Goal: Navigation & Orientation: Find specific page/section

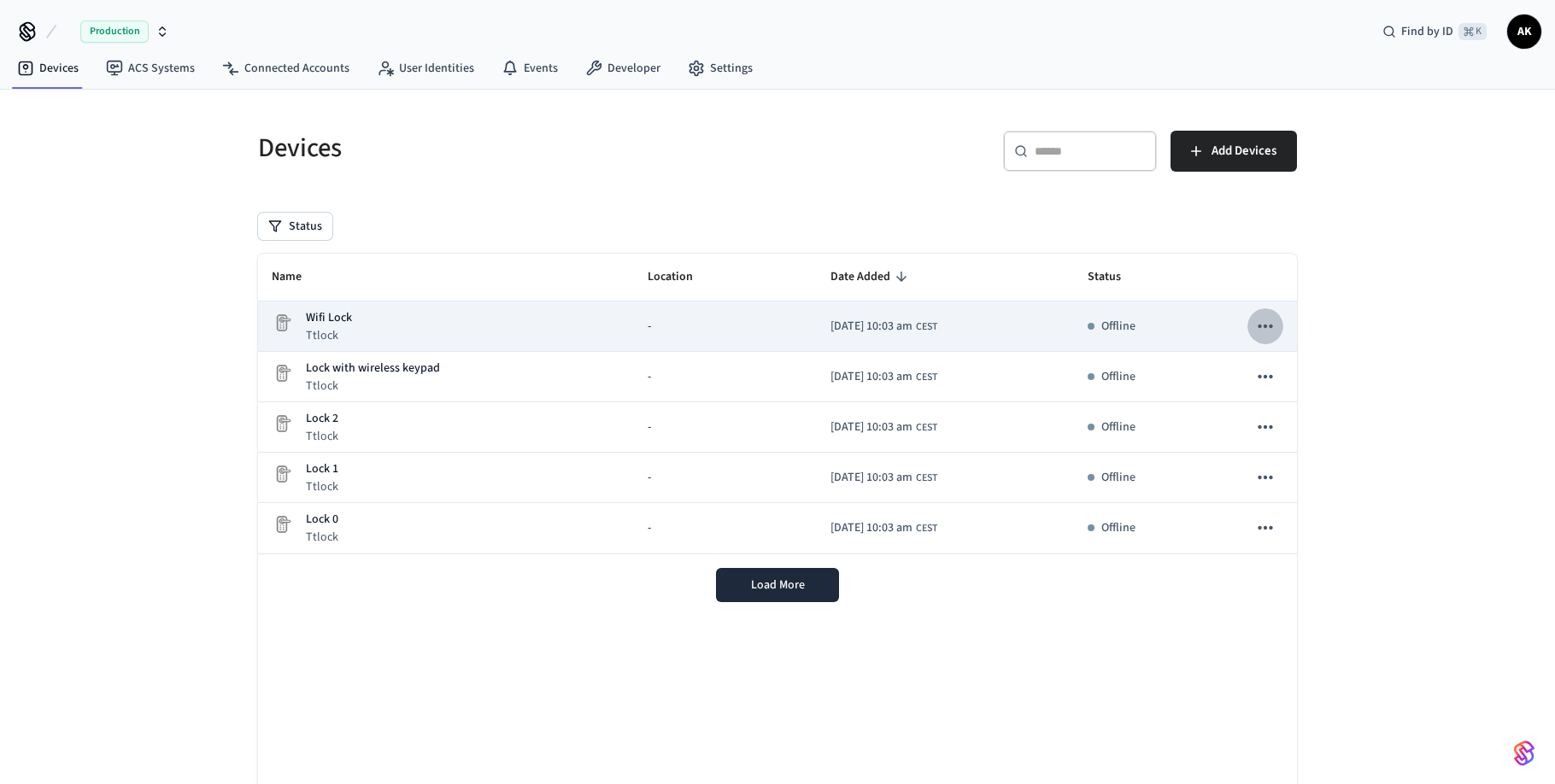
click at [1265, 324] on icon "sticky table" at bounding box center [1265, 326] width 22 height 22
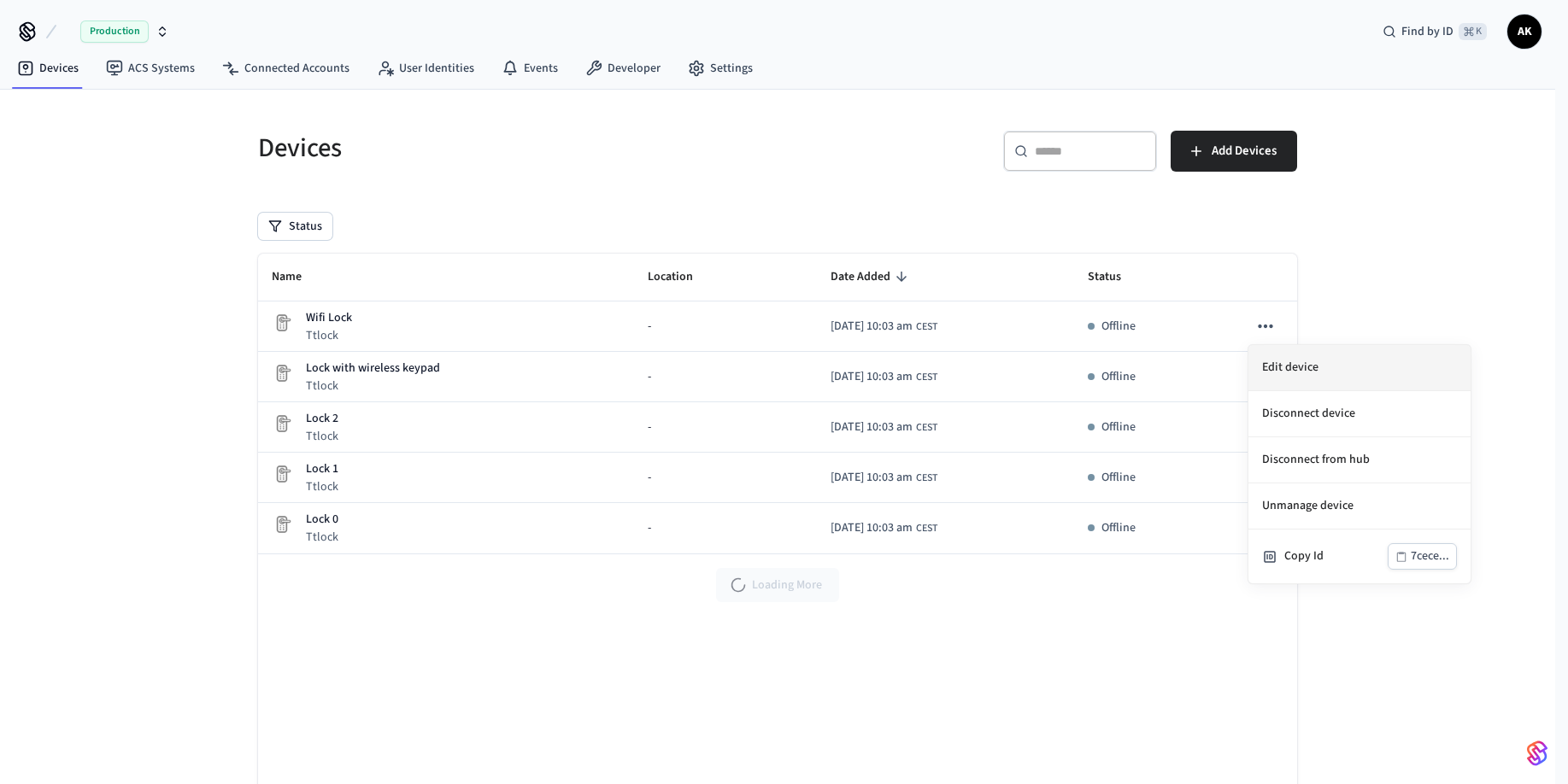
click at [1309, 362] on li "Edit device" at bounding box center [1359, 368] width 222 height 46
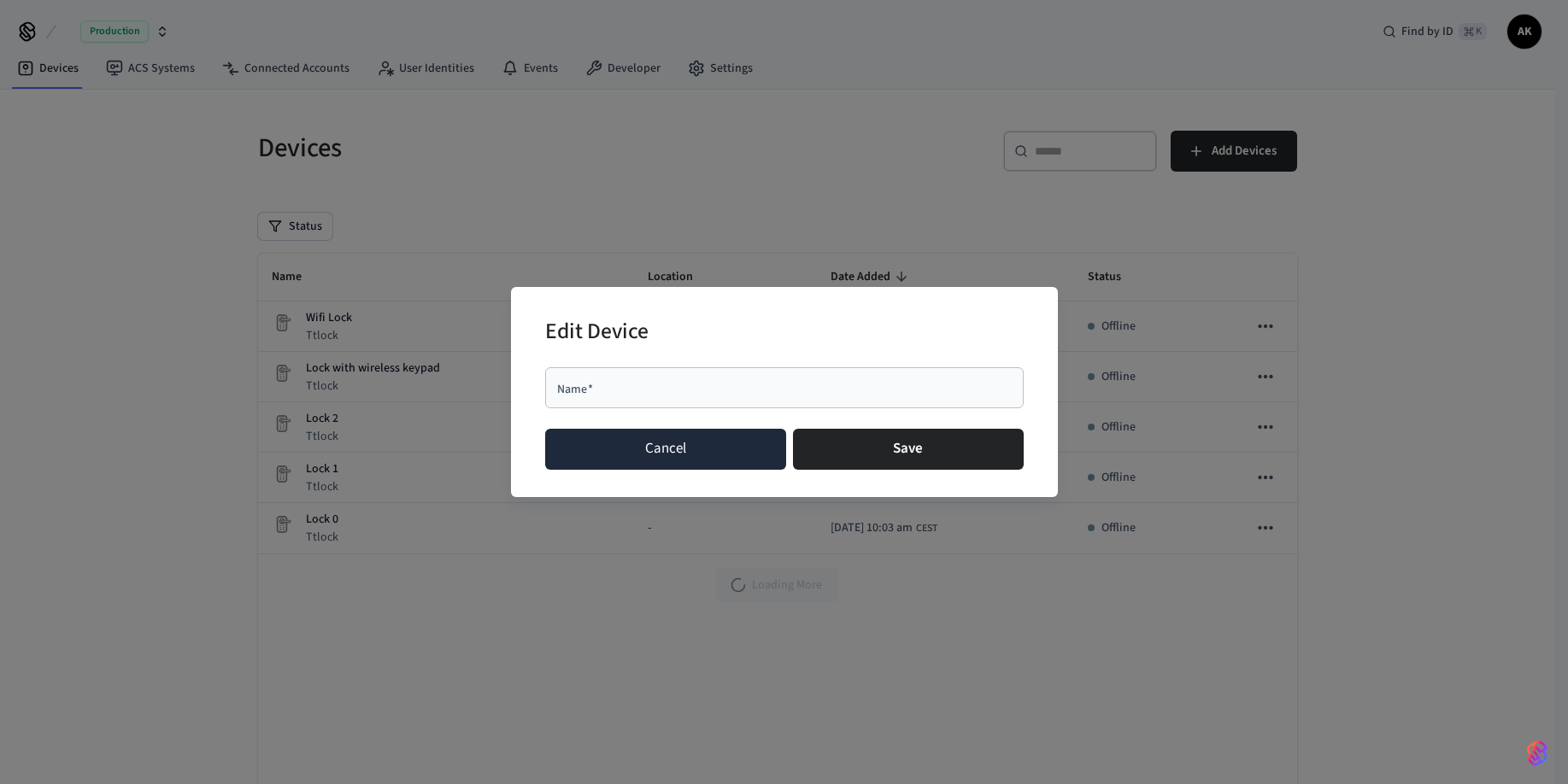
click at [764, 462] on button "Cancel" at bounding box center [666, 449] width 242 height 41
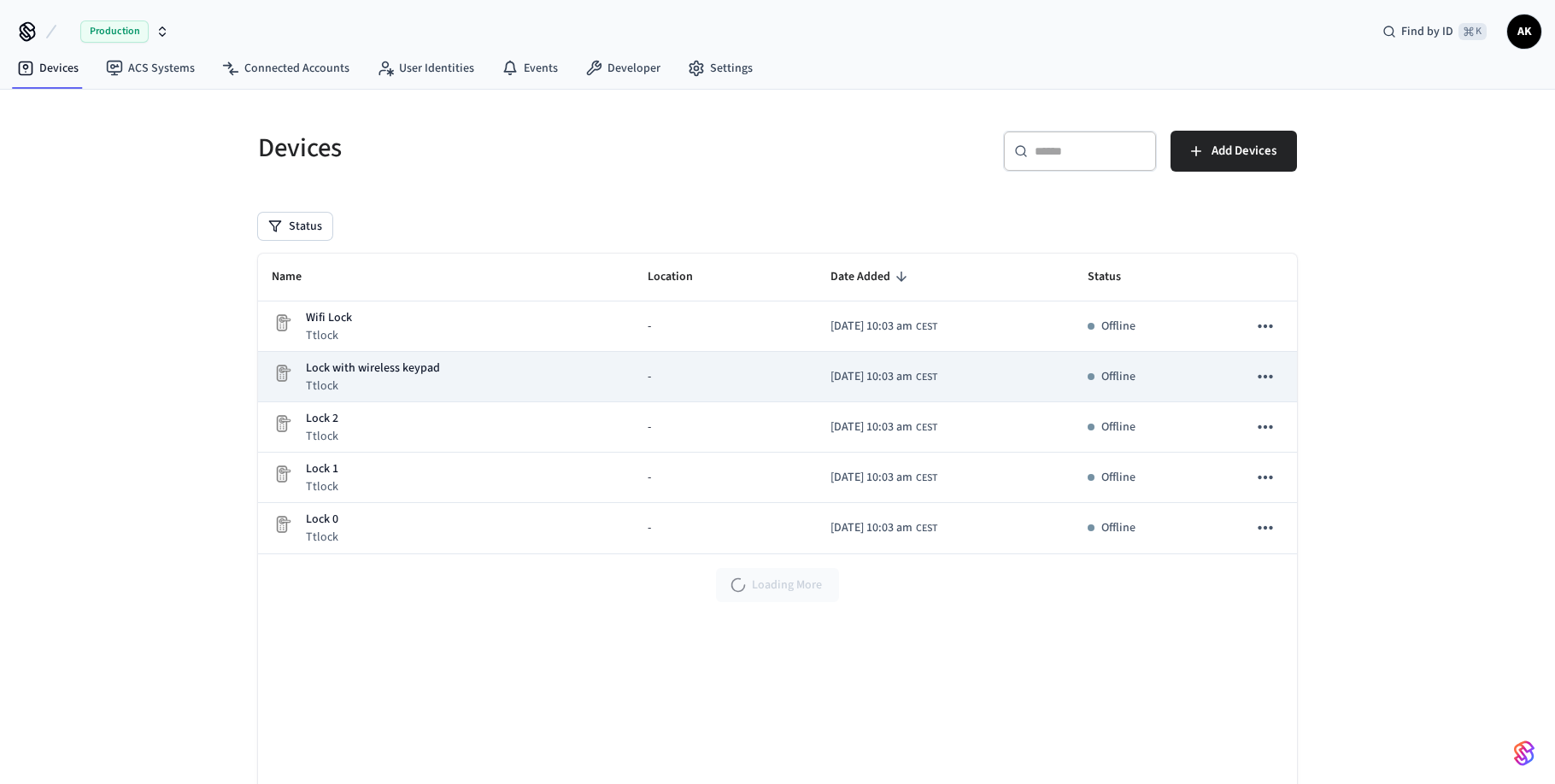
click at [1266, 378] on icon "sticky table" at bounding box center [1265, 376] width 22 height 22
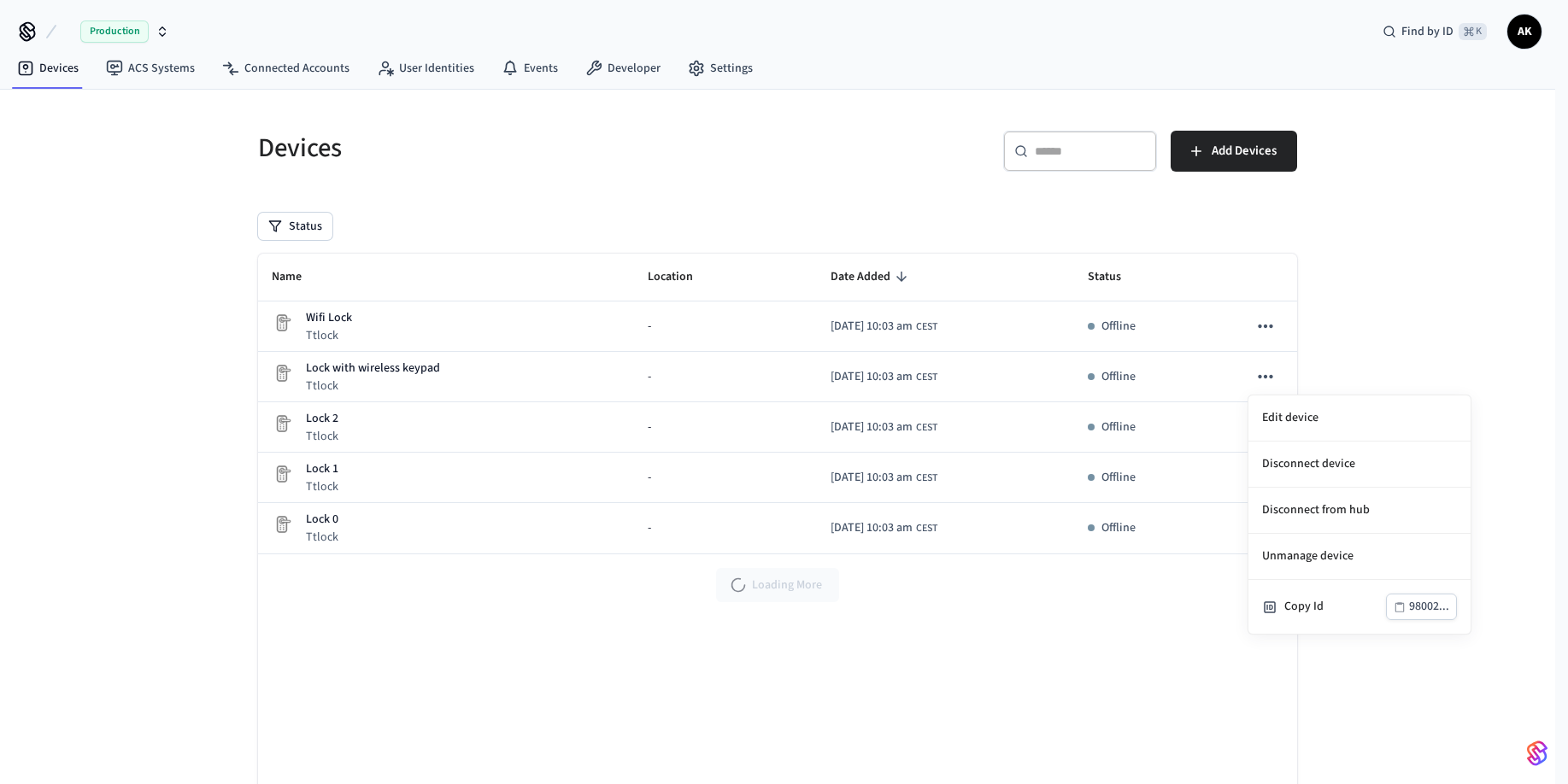
click at [289, 351] on div at bounding box center [784, 392] width 1568 height 784
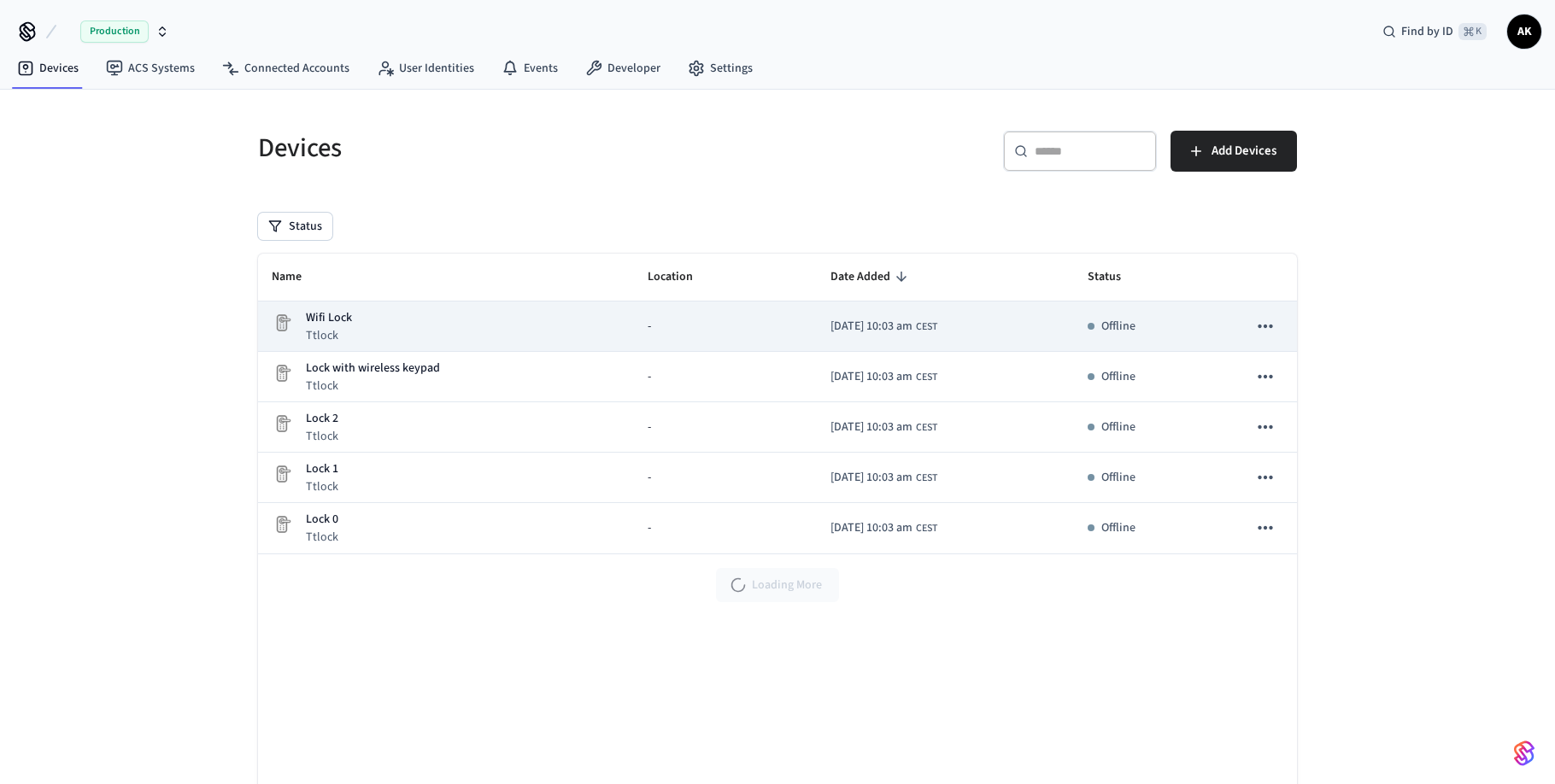
click at [313, 328] on p "Ttlock" at bounding box center [329, 336] width 46 height 17
click at [326, 328] on p "Ttlock" at bounding box center [329, 336] width 46 height 17
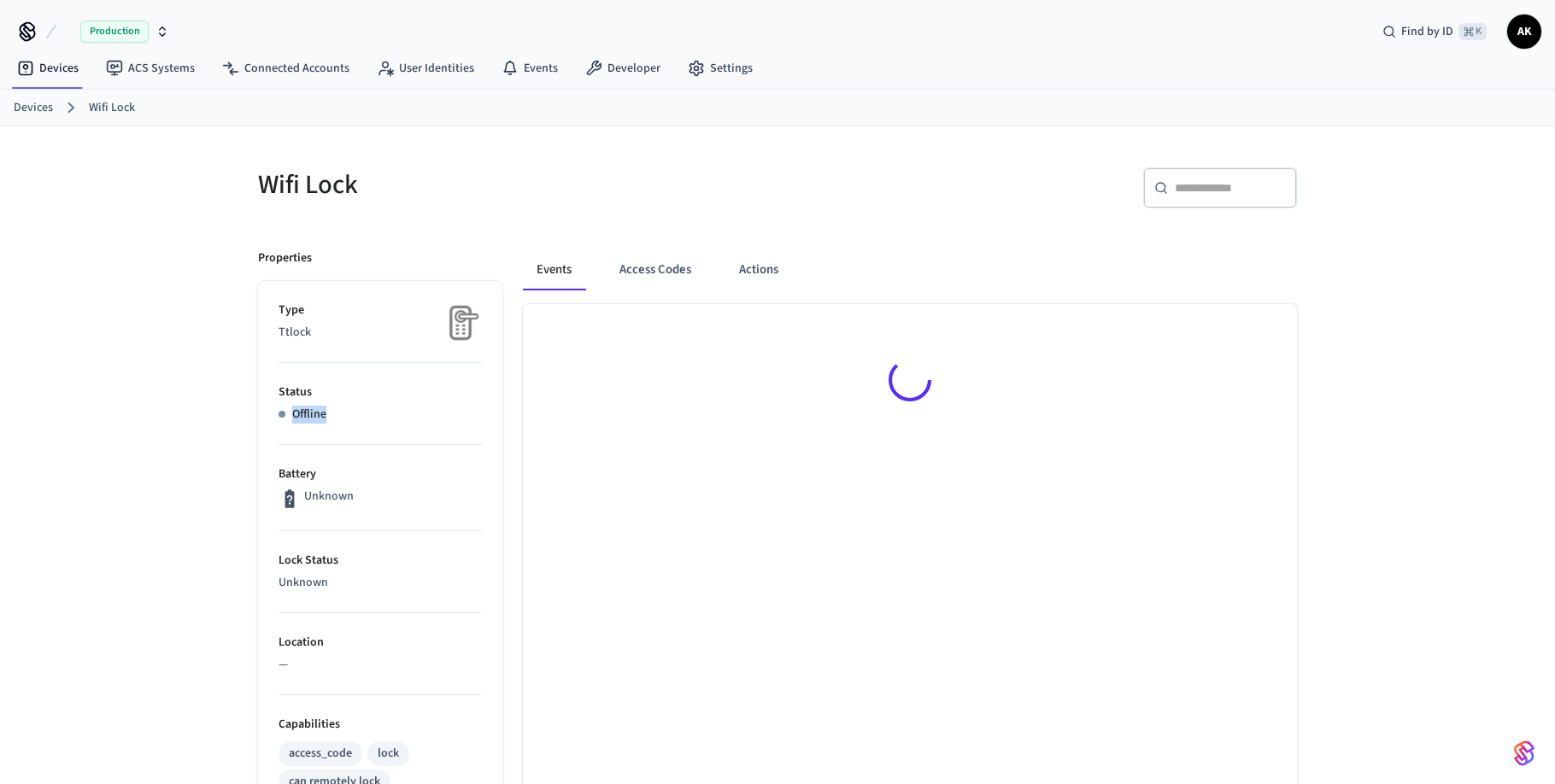
drag, startPoint x: 342, startPoint y: 414, endPoint x: 299, endPoint y: 405, distance: 43.9
click at [299, 405] on li "Status Offline" at bounding box center [380, 404] width 203 height 82
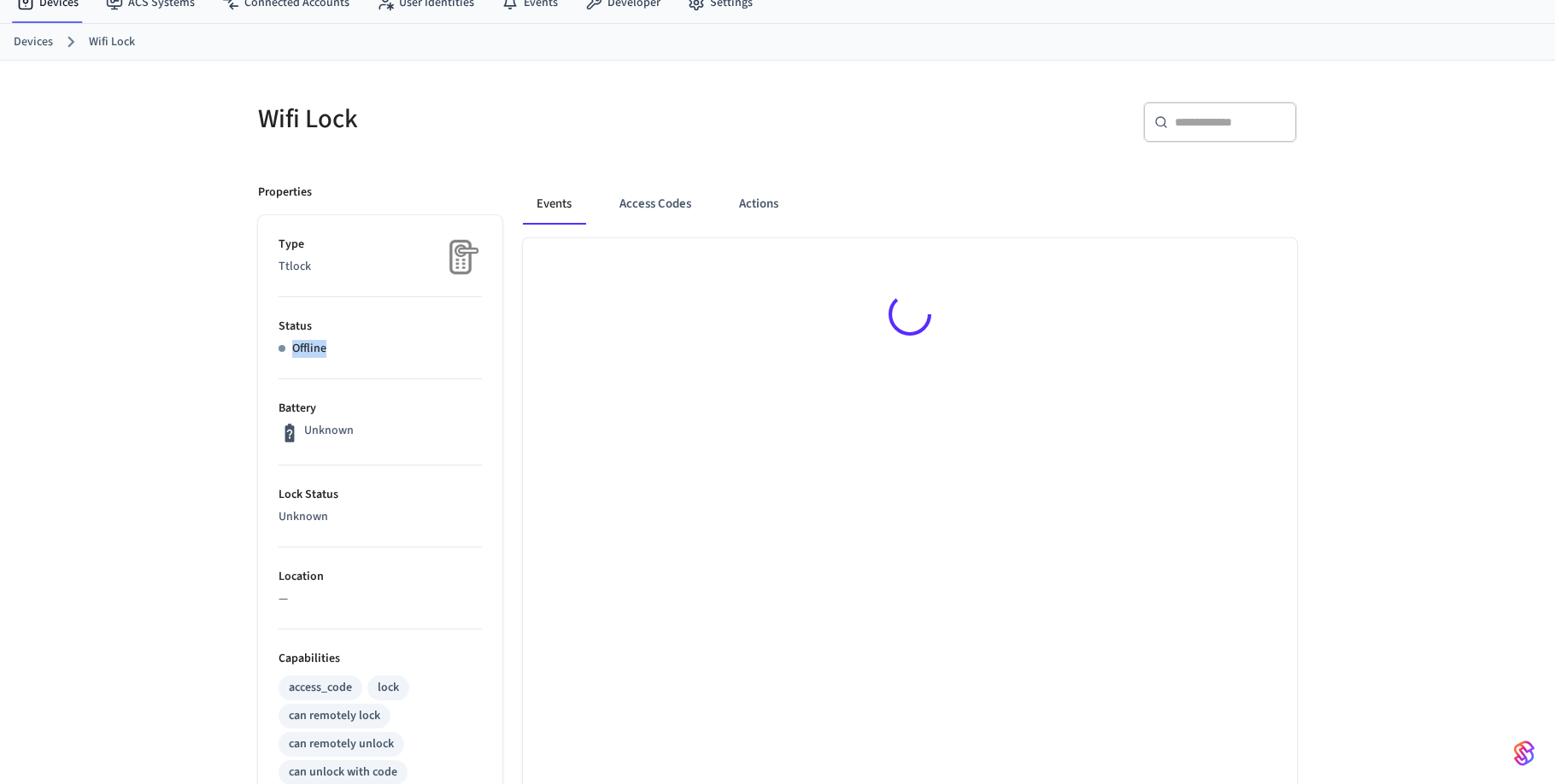
scroll to position [24, 0]
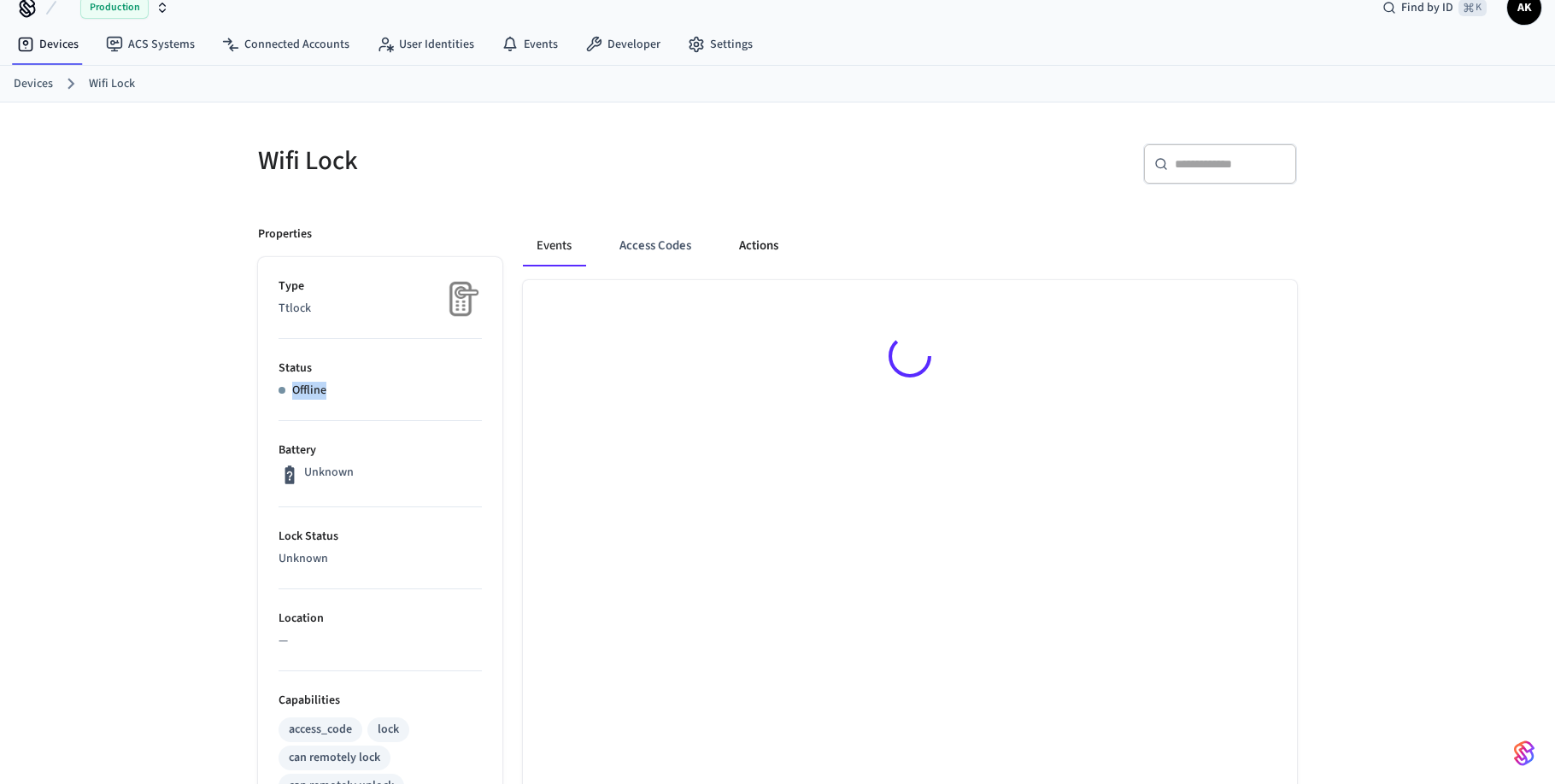
click at [773, 258] on button "Actions" at bounding box center [758, 246] width 67 height 41
click at [689, 256] on button "Access Codes" at bounding box center [656, 246] width 99 height 41
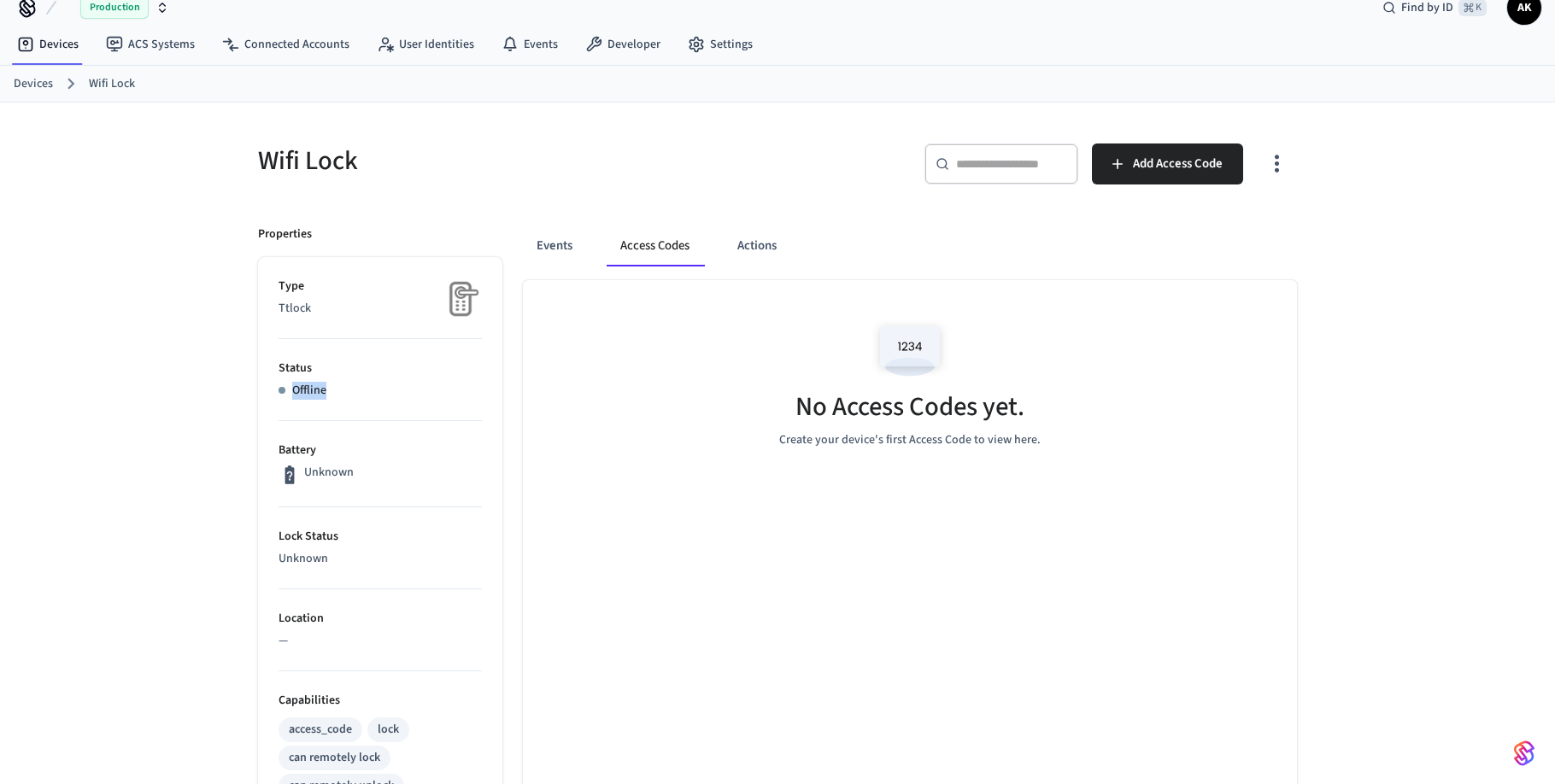
click at [615, 261] on button "Access Codes" at bounding box center [655, 246] width 97 height 41
click at [581, 257] on button "Events" at bounding box center [554, 246] width 63 height 41
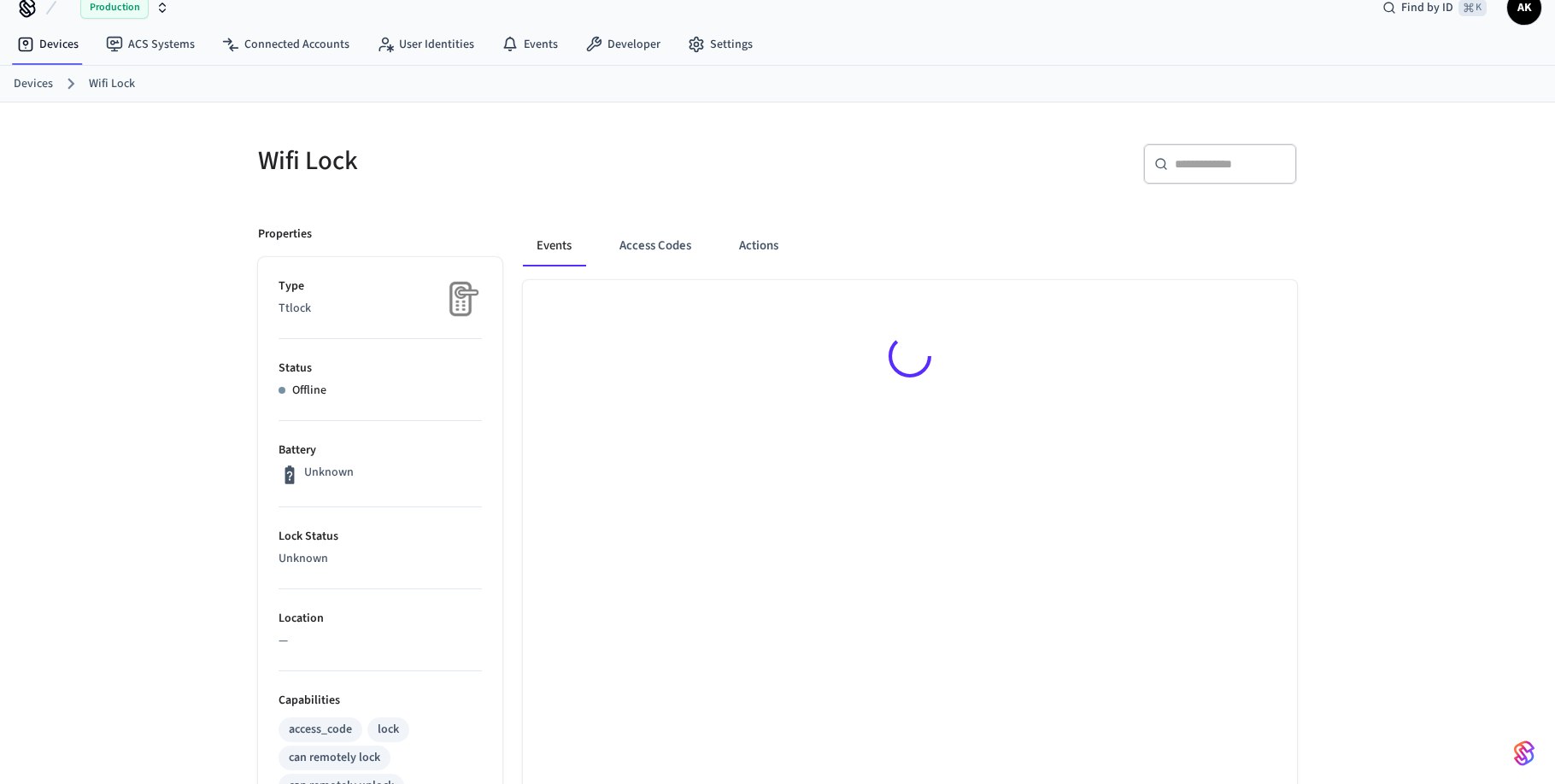
drag, startPoint x: 282, startPoint y: 385, endPoint x: 475, endPoint y: 392, distance: 193.1
click at [475, 392] on div "Offline" at bounding box center [380, 391] width 203 height 18
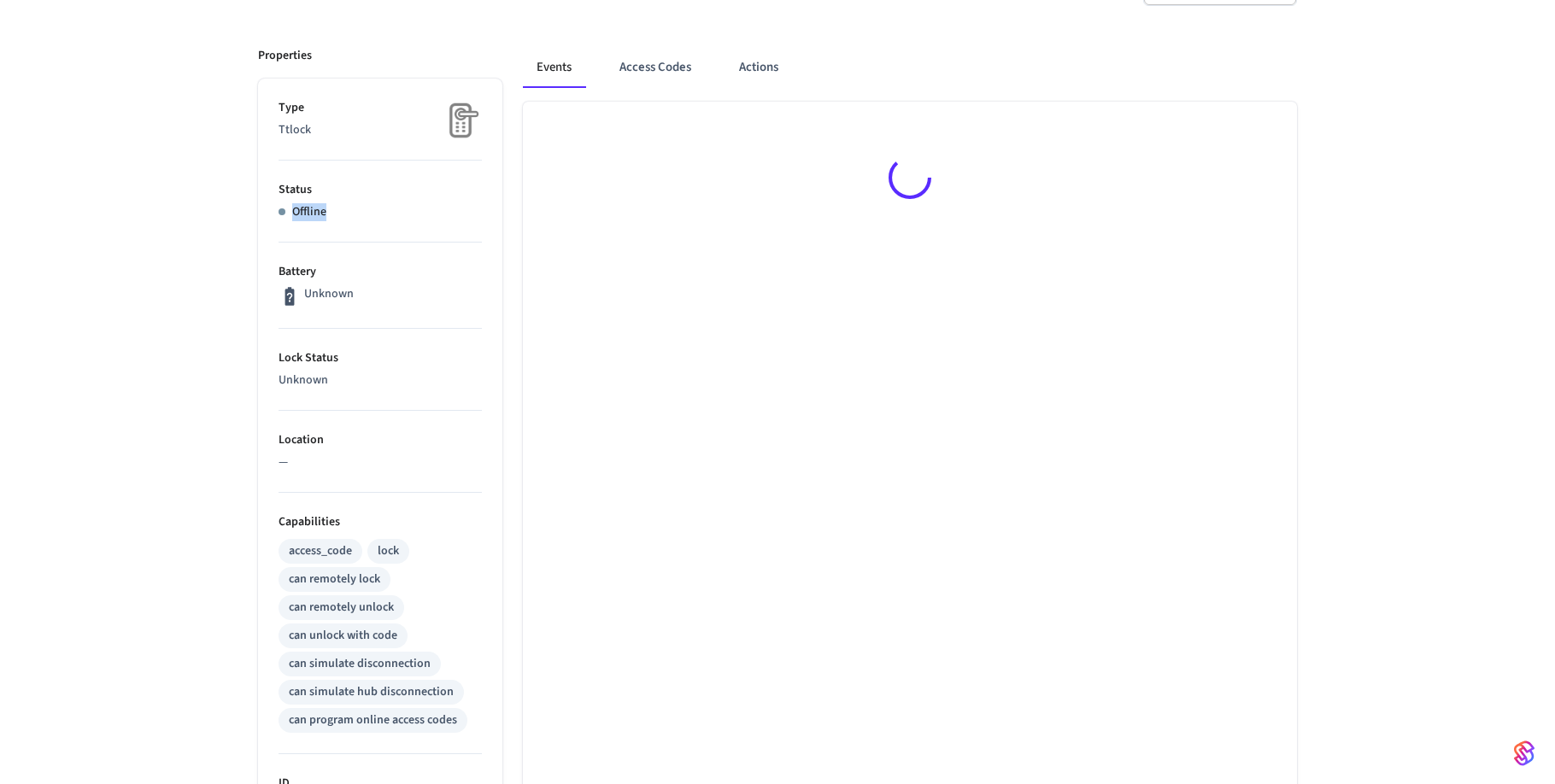
scroll to position [0, 0]
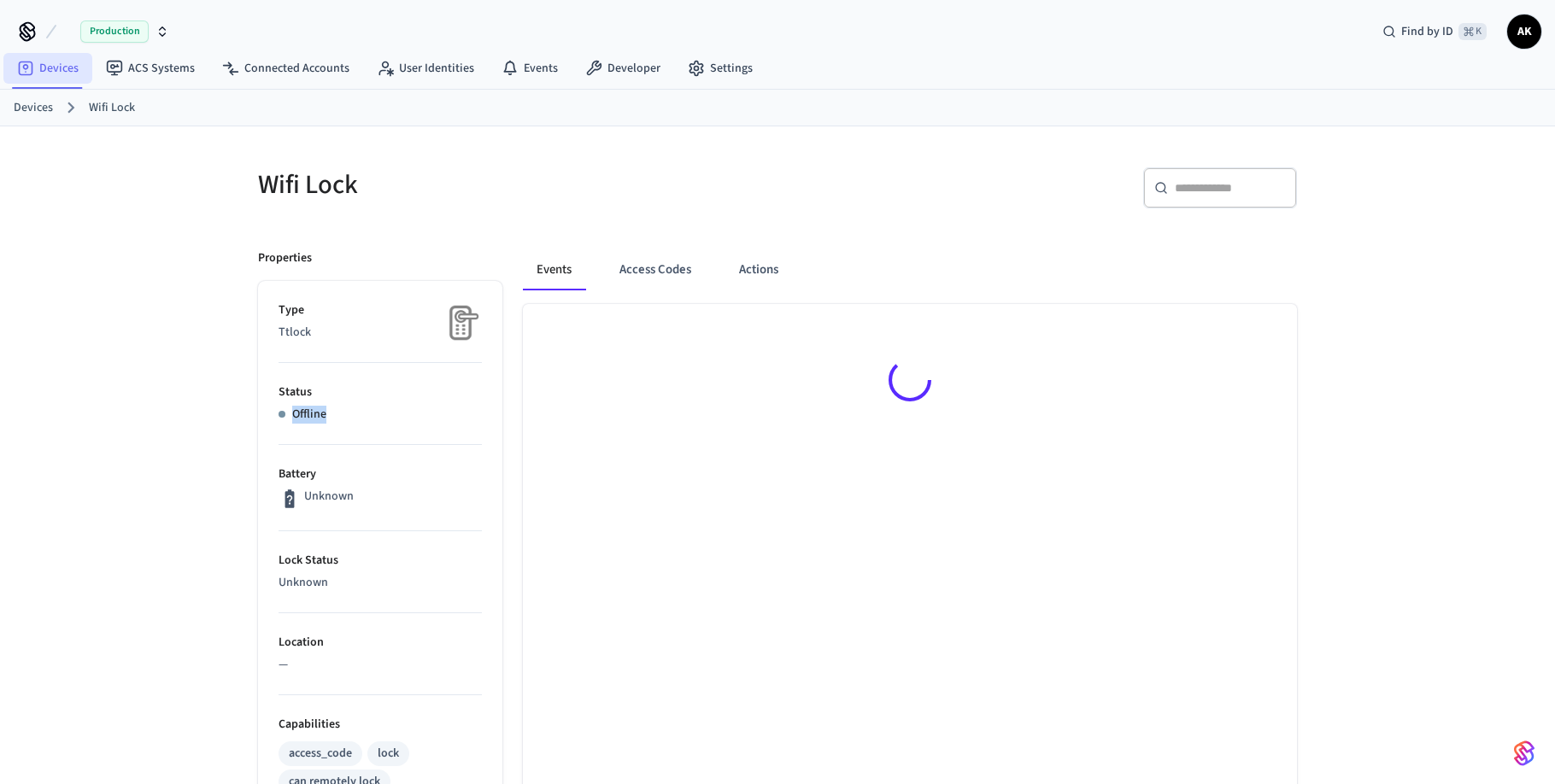
click at [13, 72] on link "Devices" at bounding box center [48, 68] width 89 height 31
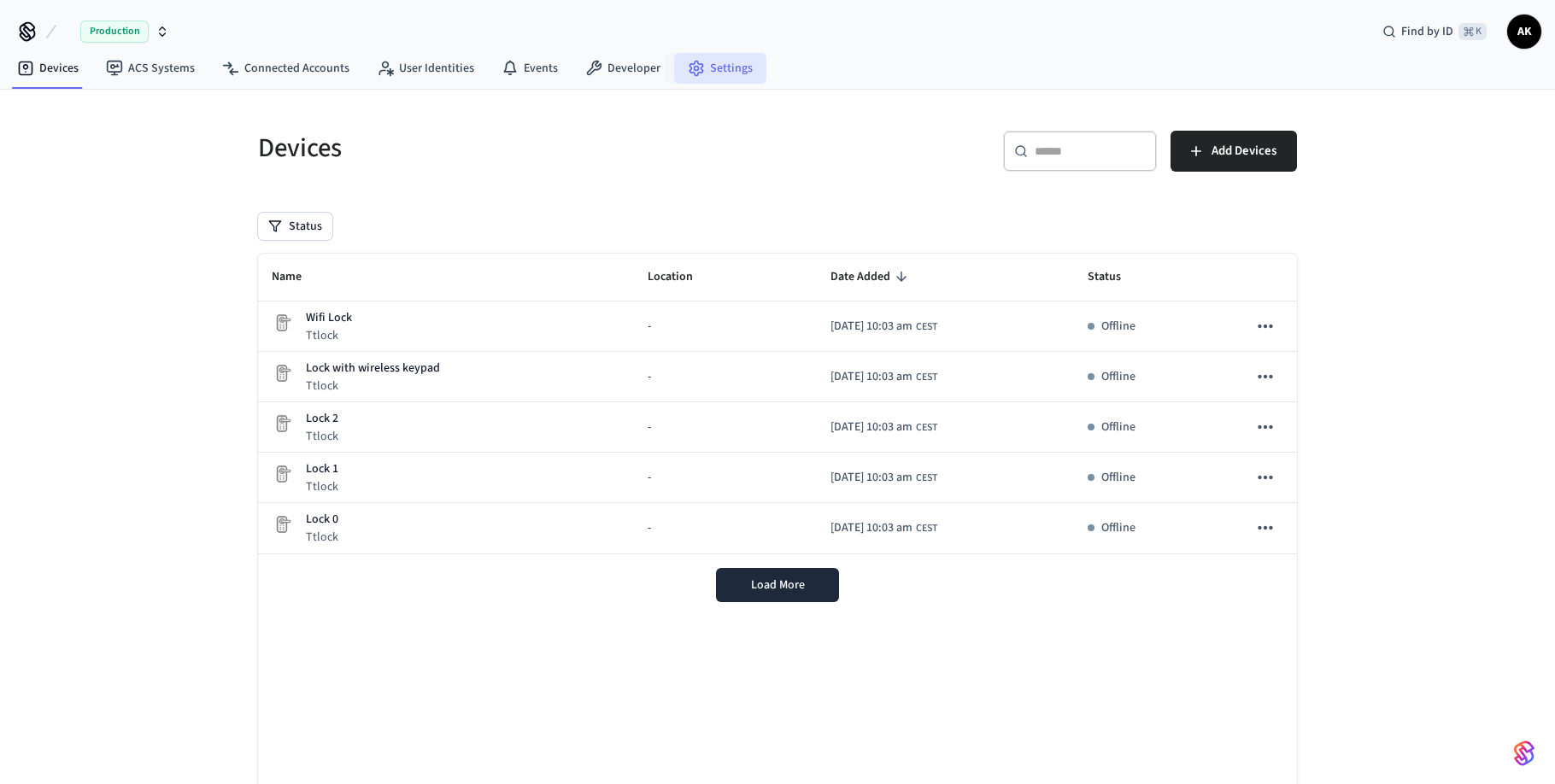
click at [697, 60] on link "Settings" at bounding box center [720, 68] width 92 height 31
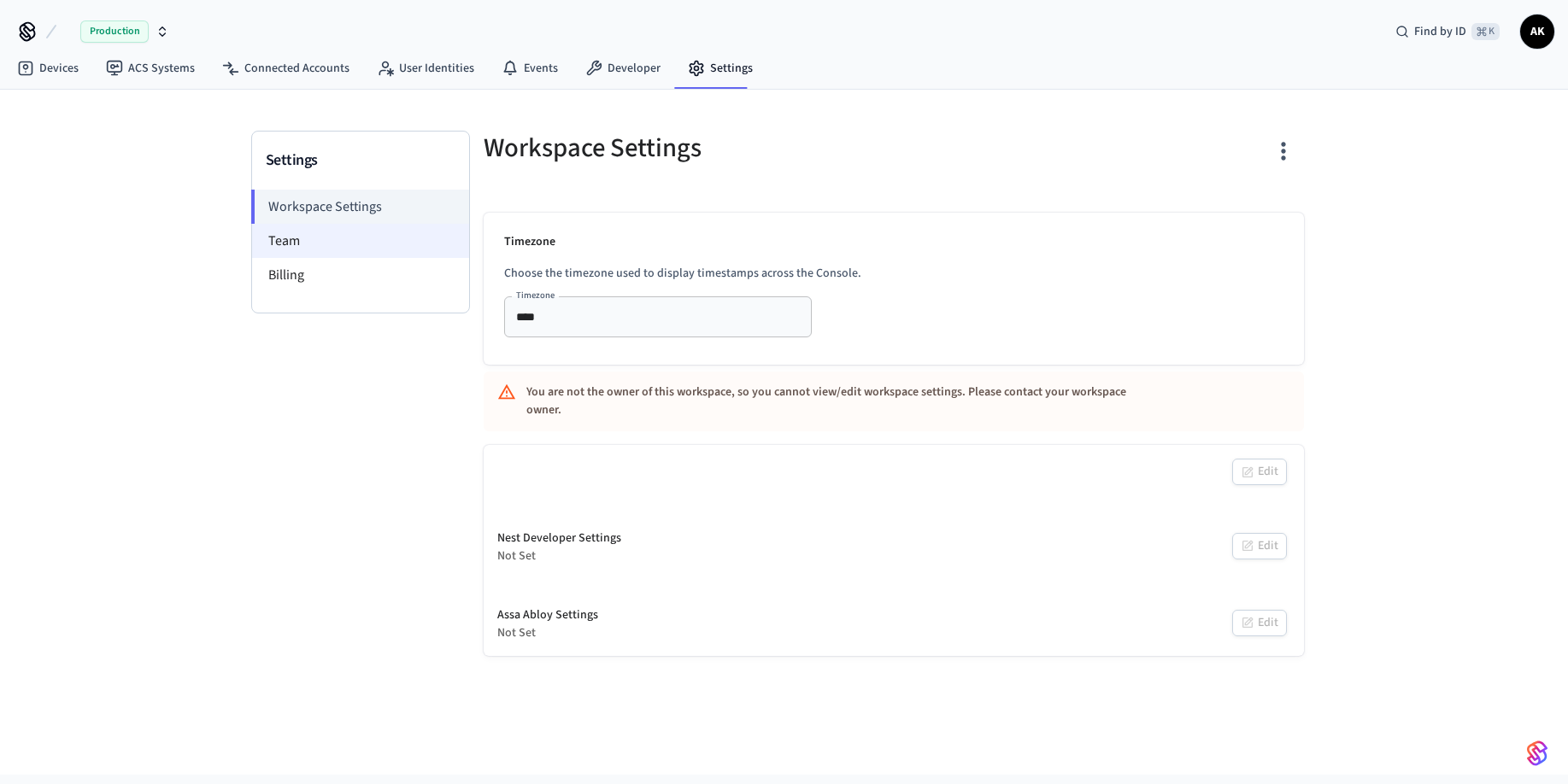
click at [290, 231] on li "Team" at bounding box center [360, 241] width 217 height 34
click at [609, 95] on div "Settings Workspace Settings Team Billing Workspace Settings Timezone Choose the…" at bounding box center [784, 373] width 1094 height 566
click at [611, 75] on link "Developer" at bounding box center [622, 68] width 102 height 31
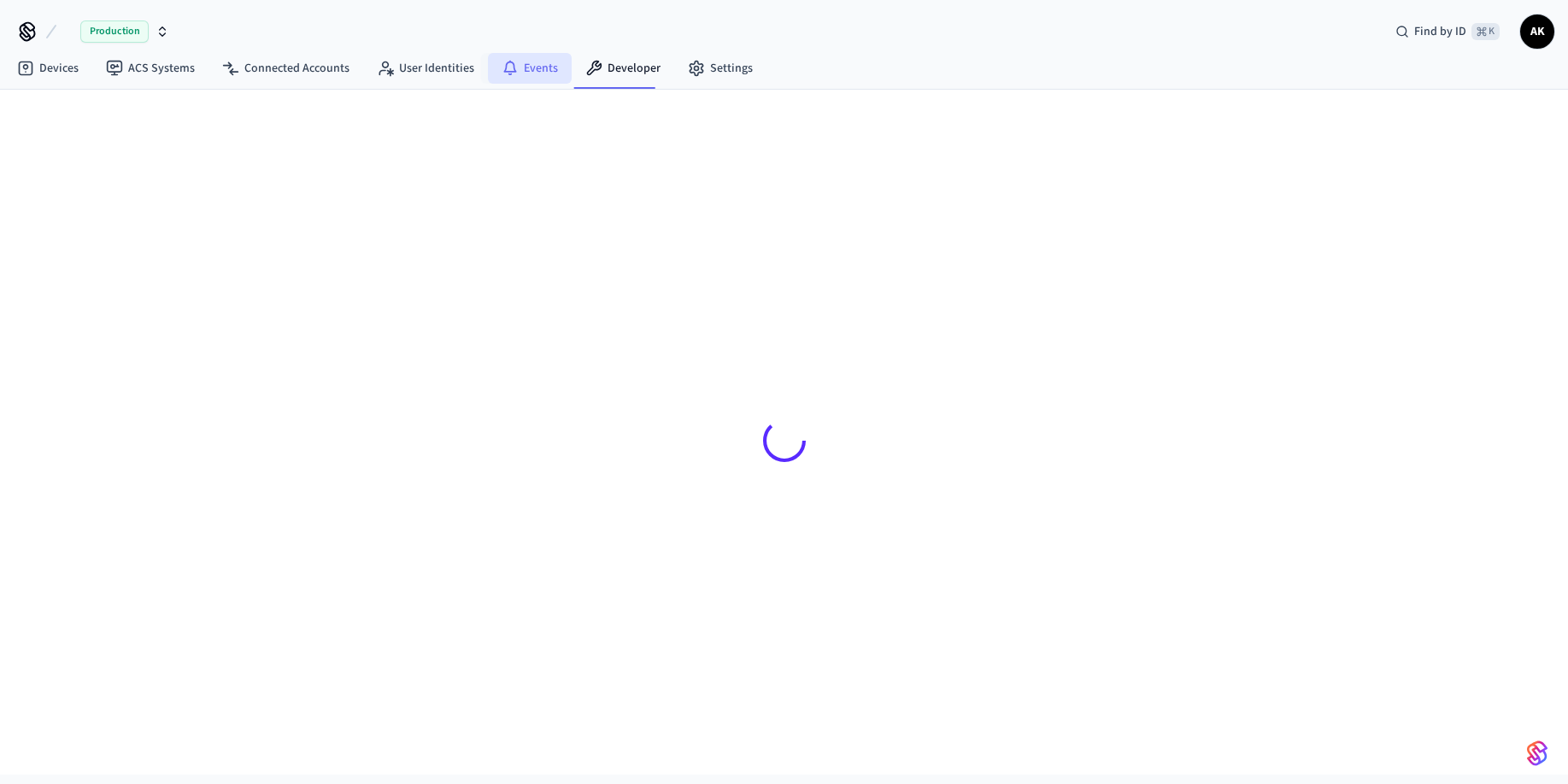
click at [552, 77] on link "Events" at bounding box center [529, 68] width 83 height 31
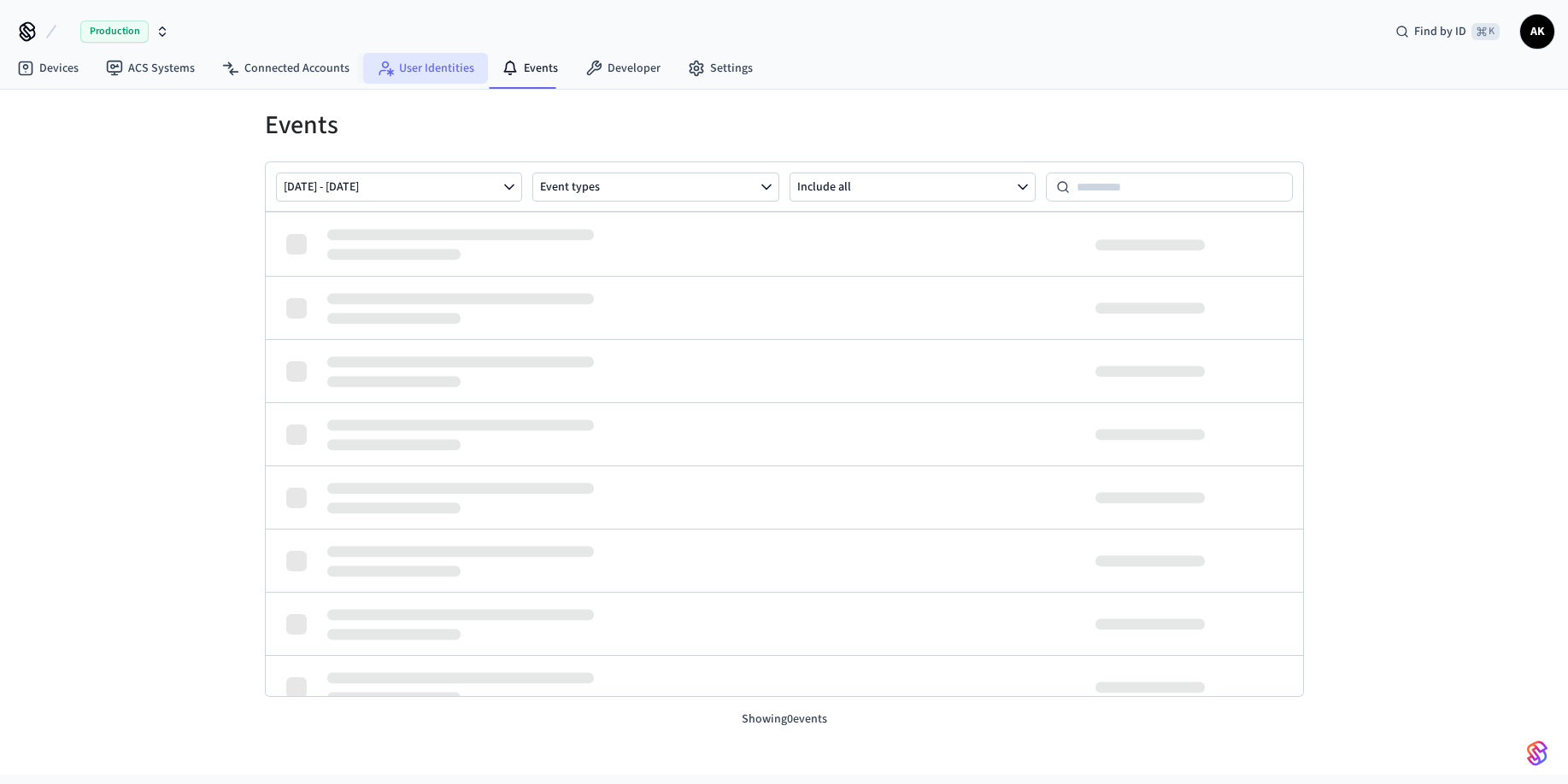
click at [462, 83] on link "User Identities" at bounding box center [425, 68] width 124 height 31
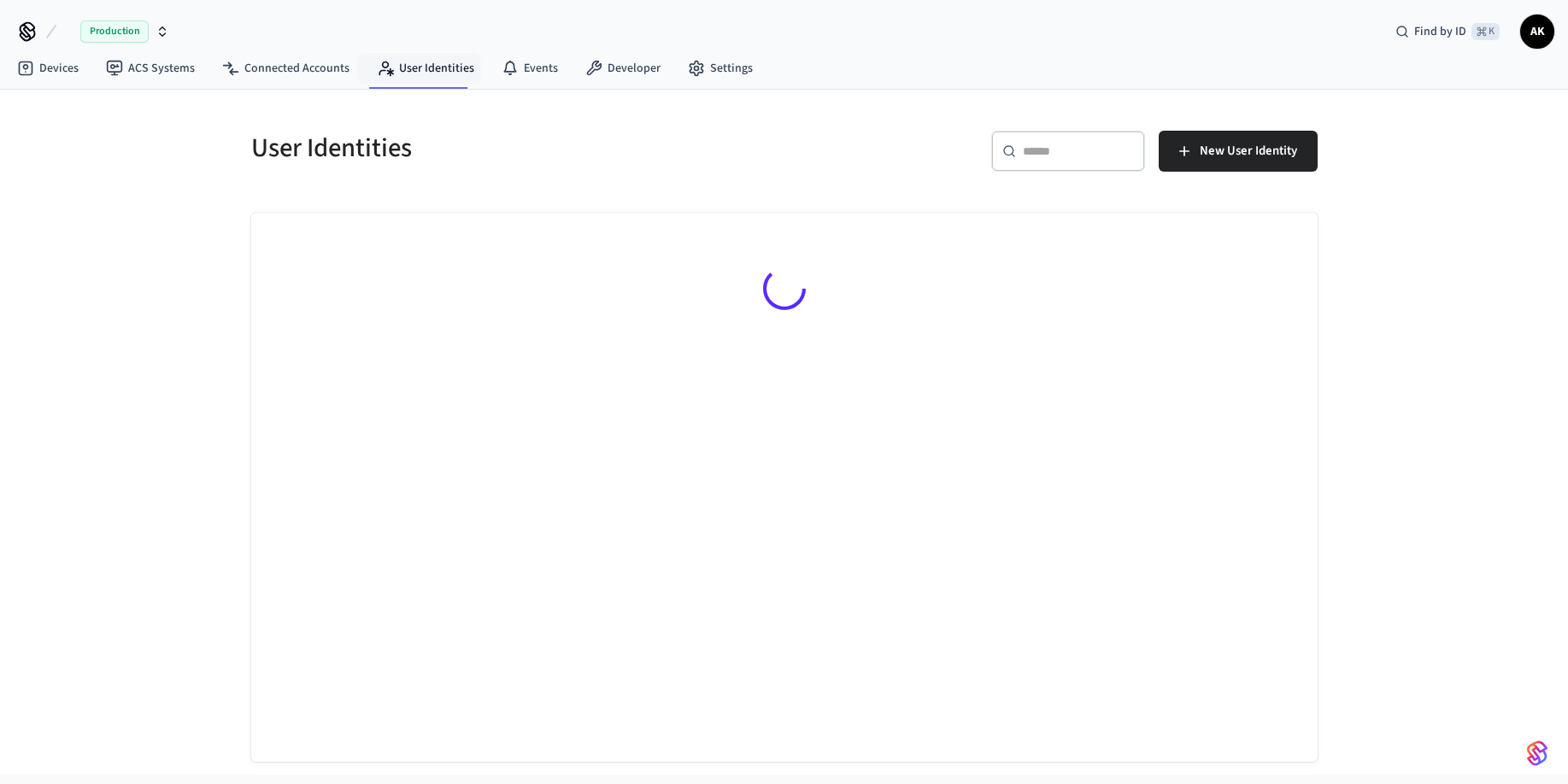
drag, startPoint x: 344, startPoint y: 86, endPoint x: 302, endPoint y: 87, distance: 42.0
click at [344, 86] on nav "Devices ACS Systems Connected Accounts User Identities Events Developer Settings" at bounding box center [384, 69] width 763 height 39
click at [127, 89] on div "Devices ACS Systems Connected Accounts User Identities Events Developer Settings" at bounding box center [784, 69] width 1568 height 40
click at [137, 69] on link "ACS Systems" at bounding box center [150, 68] width 116 height 31
click at [64, 79] on link "Devices" at bounding box center [48, 68] width 89 height 31
